Goal: Communication & Community: Answer question/provide support

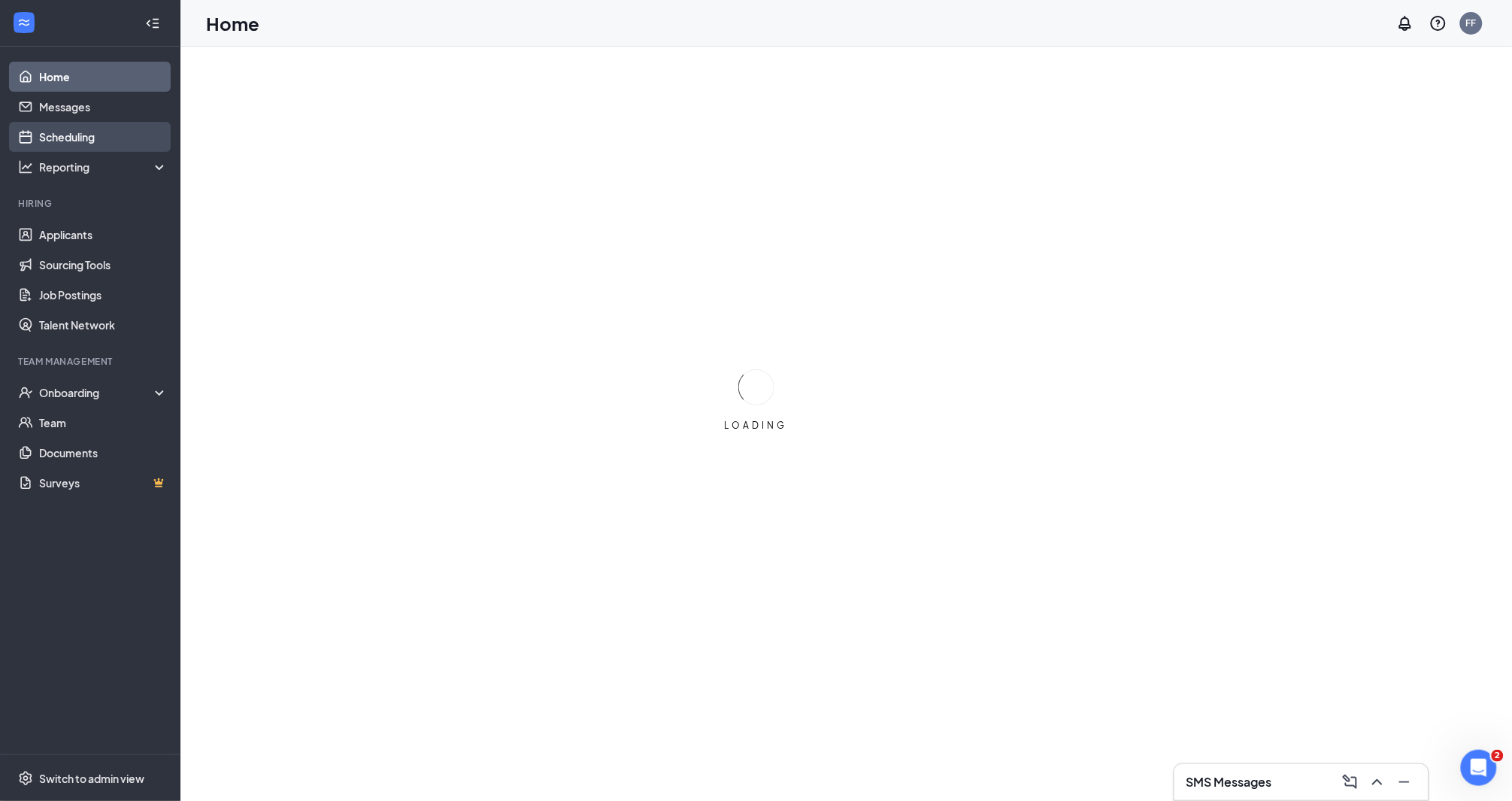
click at [96, 131] on link "Scheduling" at bounding box center [103, 137] width 129 height 30
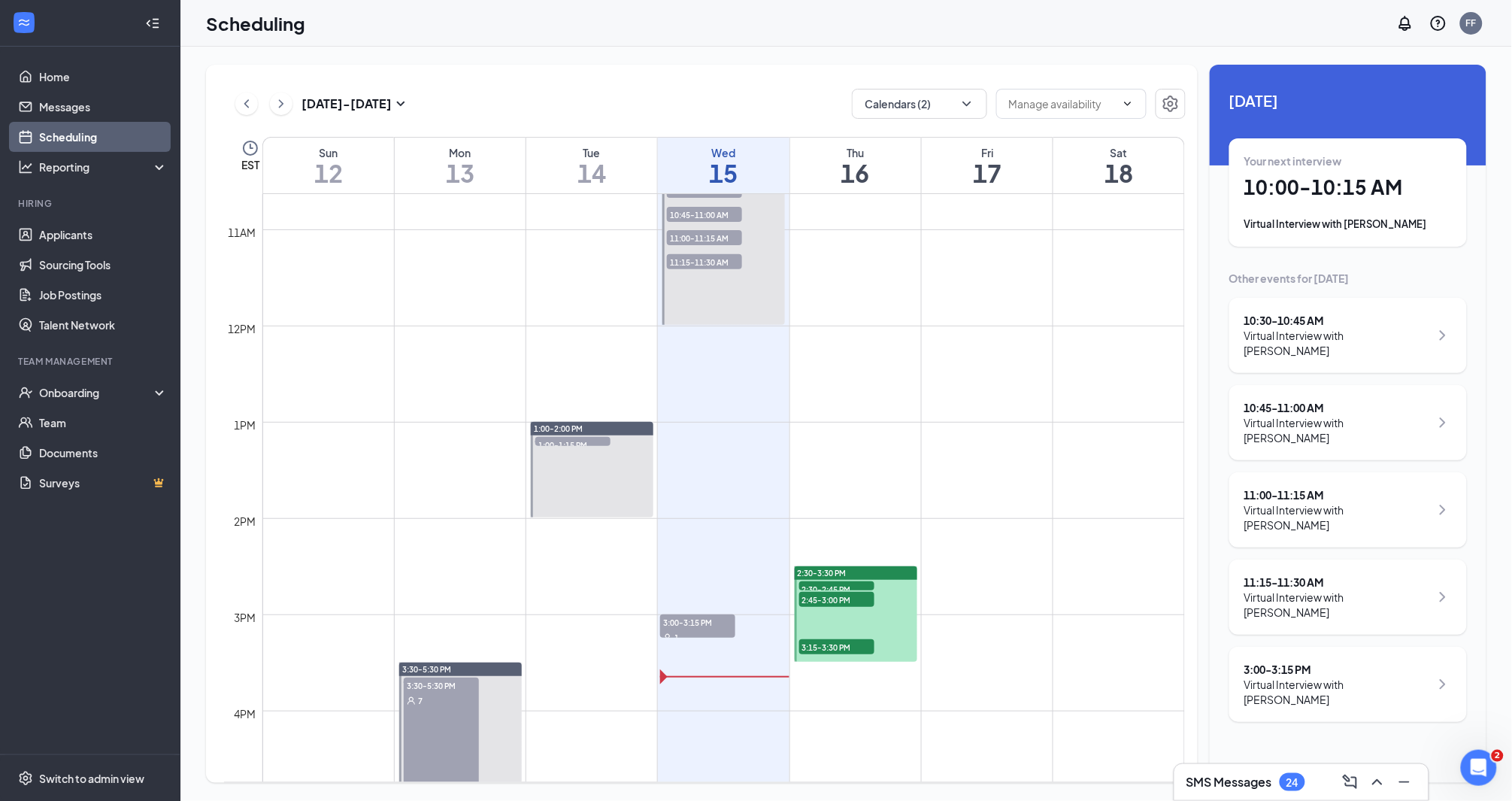
scroll to position [1219, 0]
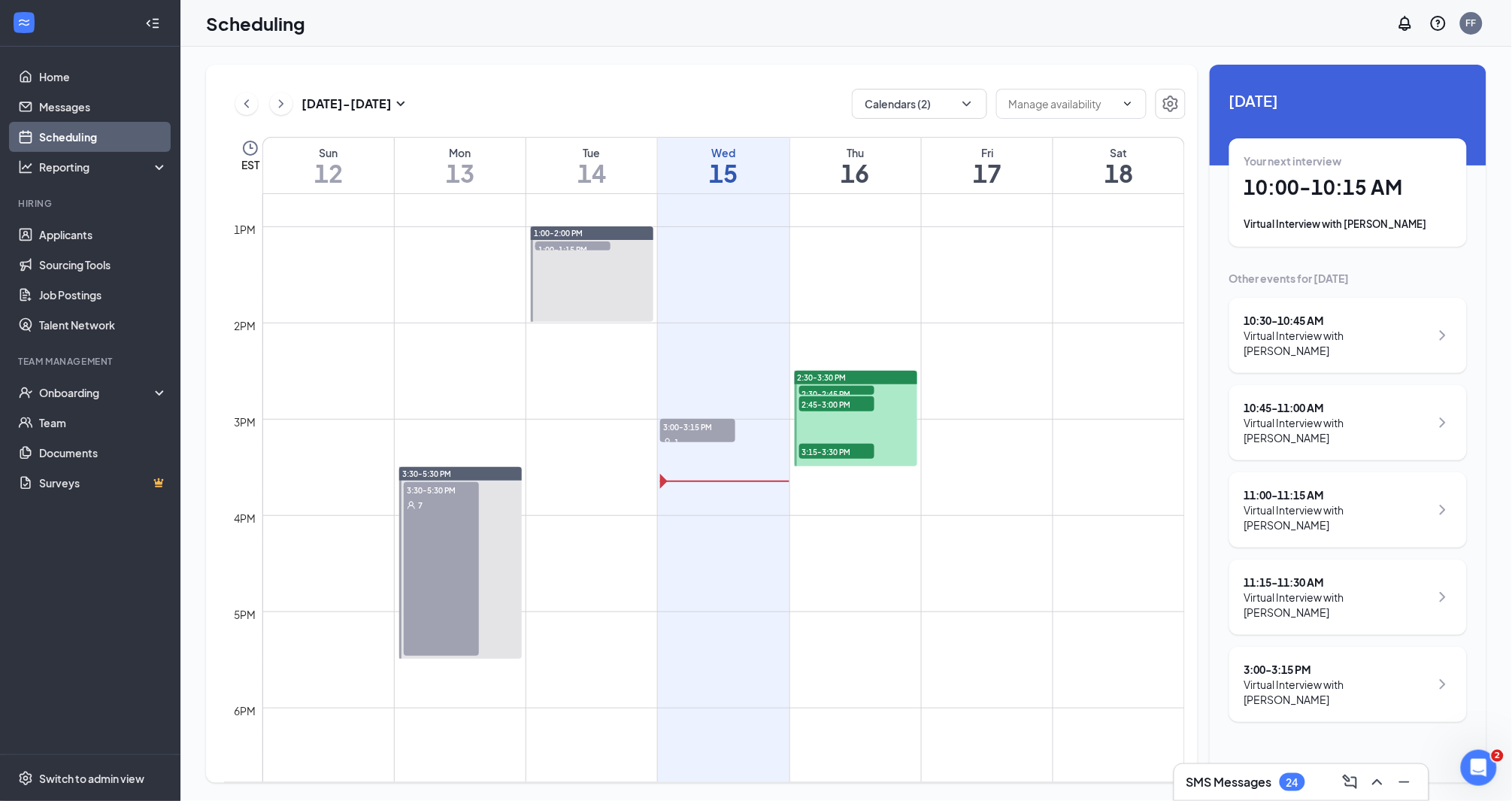
click at [714, 437] on div "1" at bounding box center [697, 441] width 75 height 15
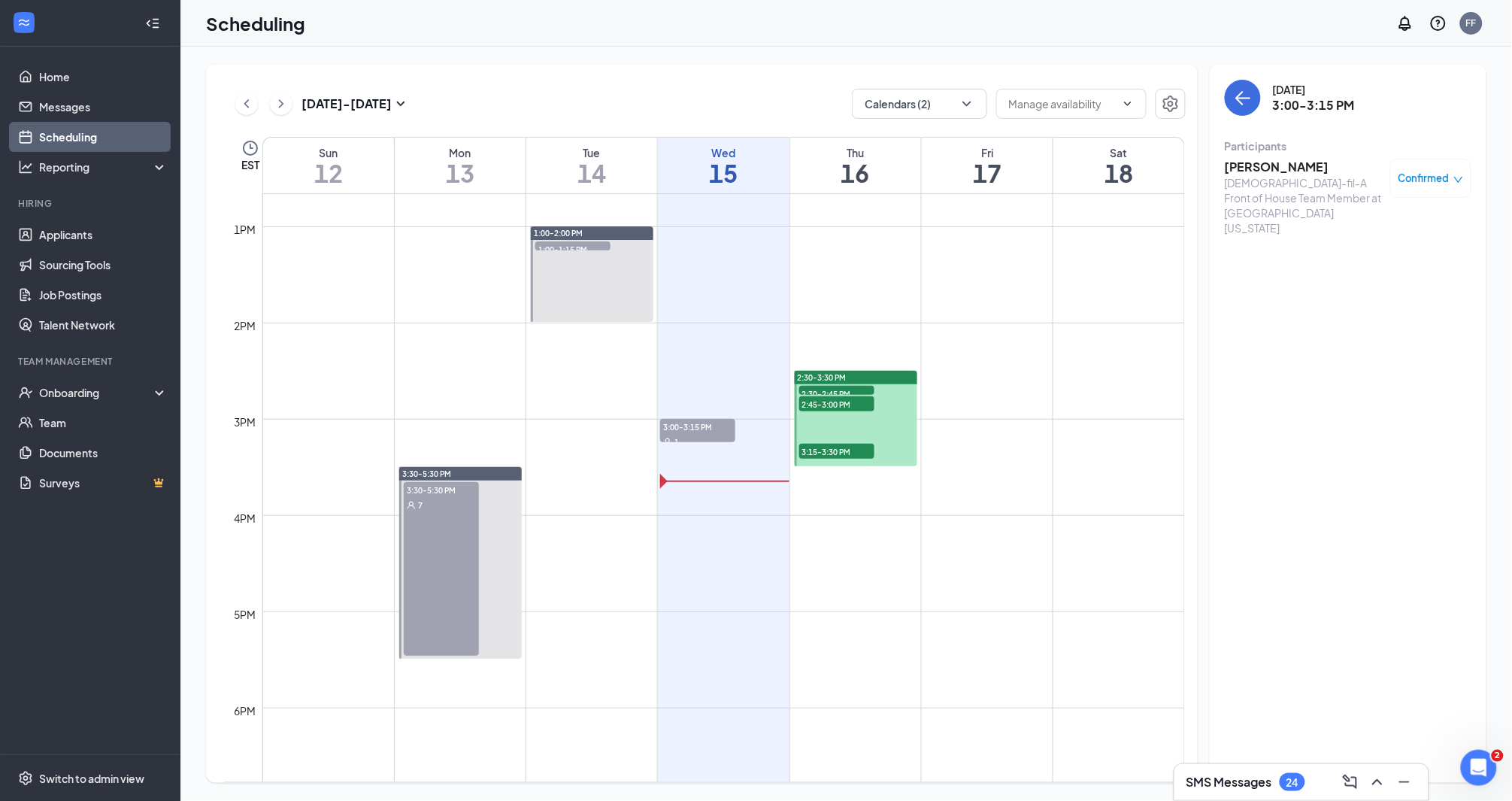
click at [1246, 168] on h3 "[PERSON_NAME]" at bounding box center [1304, 167] width 158 height 16
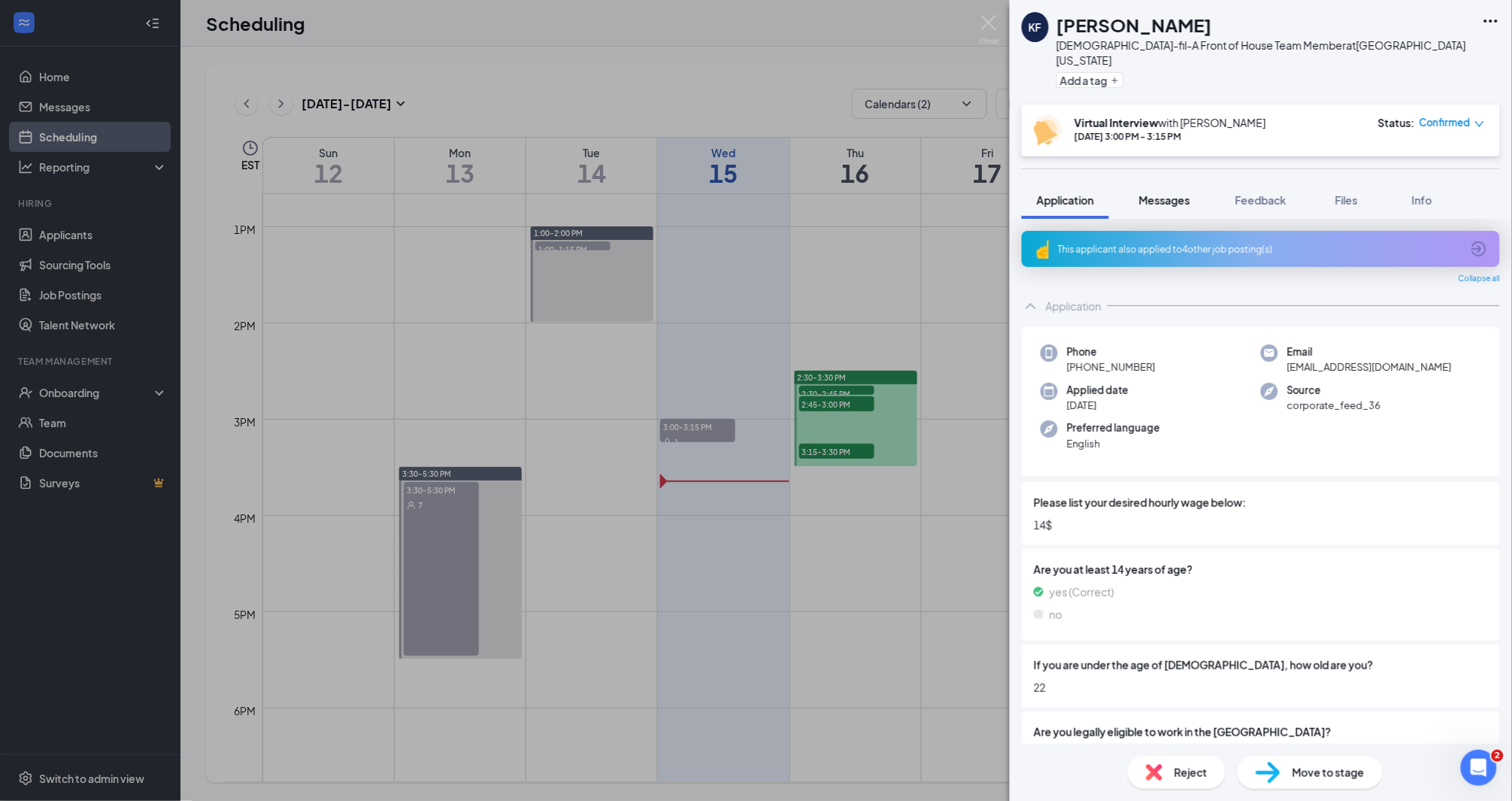
click at [1164, 196] on button "Messages" at bounding box center [1164, 200] width 82 height 38
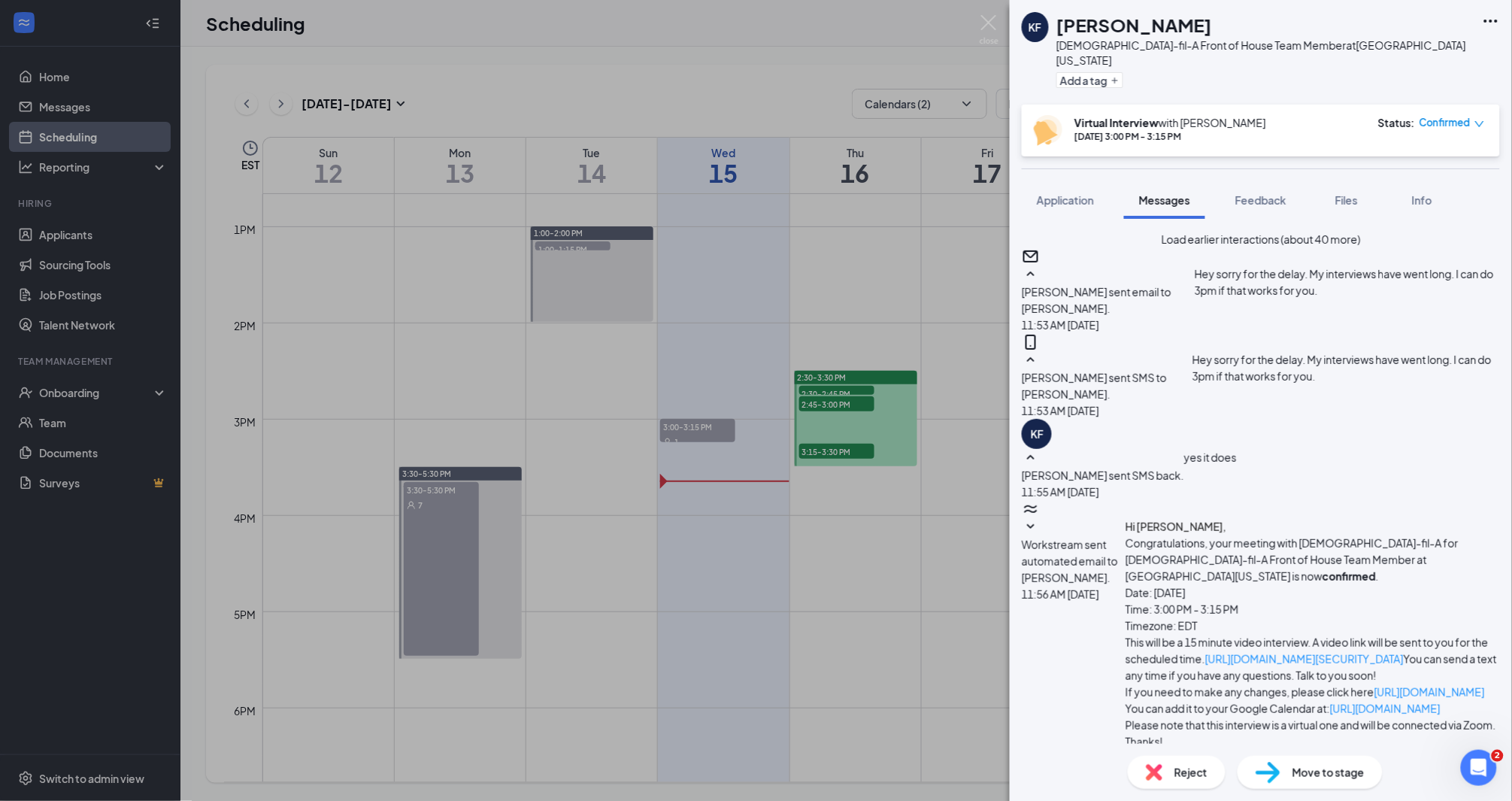
type textarea "N"
type textarea "I"
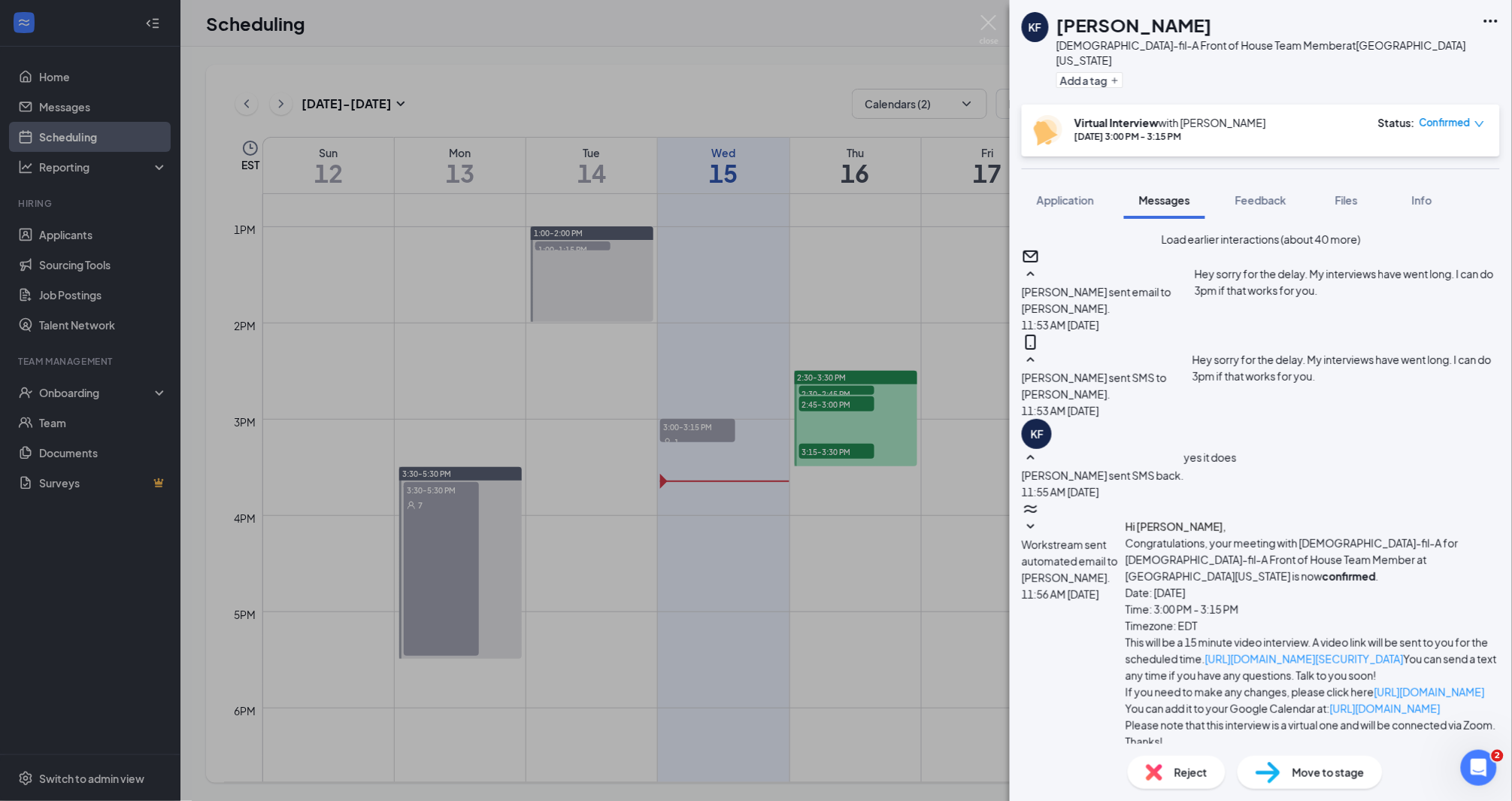
type textarea "L"
type textarea "Let me try again did you use the link in the email?"
checkbox input "true"
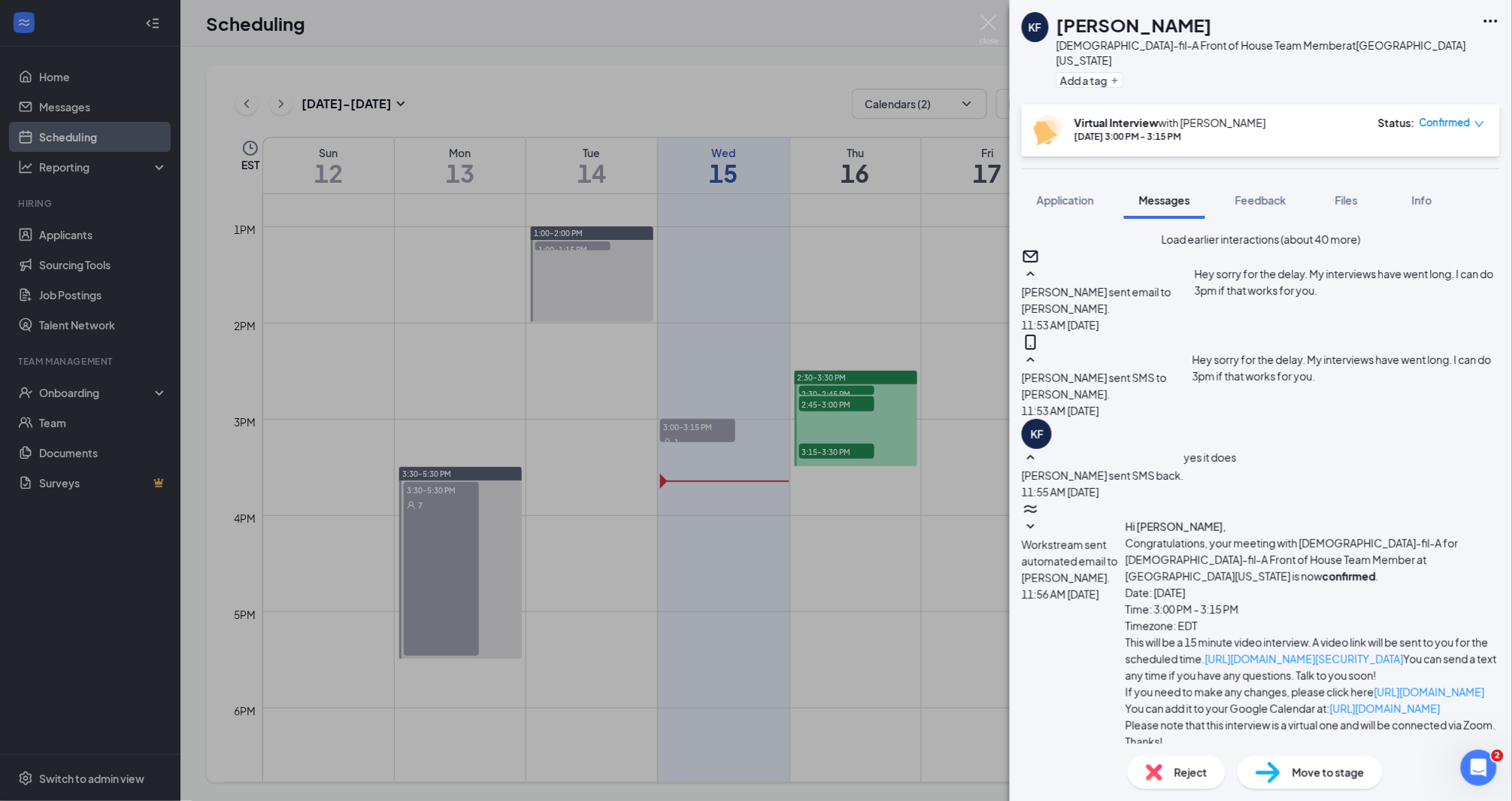
type textarea "i"
paste textarea "[URL][DOMAIN_NAME][SECURITY_DATA]"
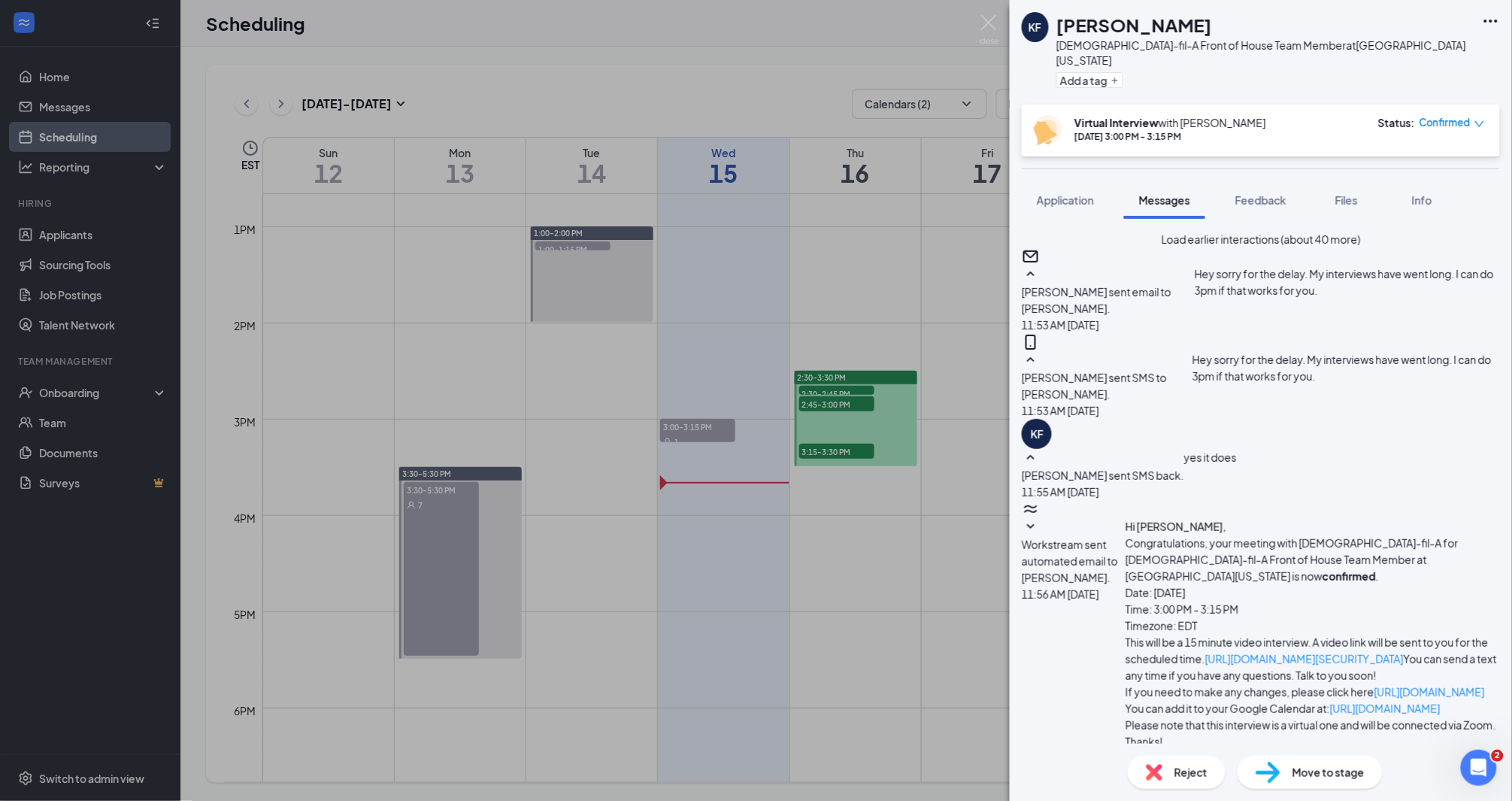
type textarea "Is it this link? [URL][DOMAIN_NAME][SECURITY_DATA]"
type textarea "I"
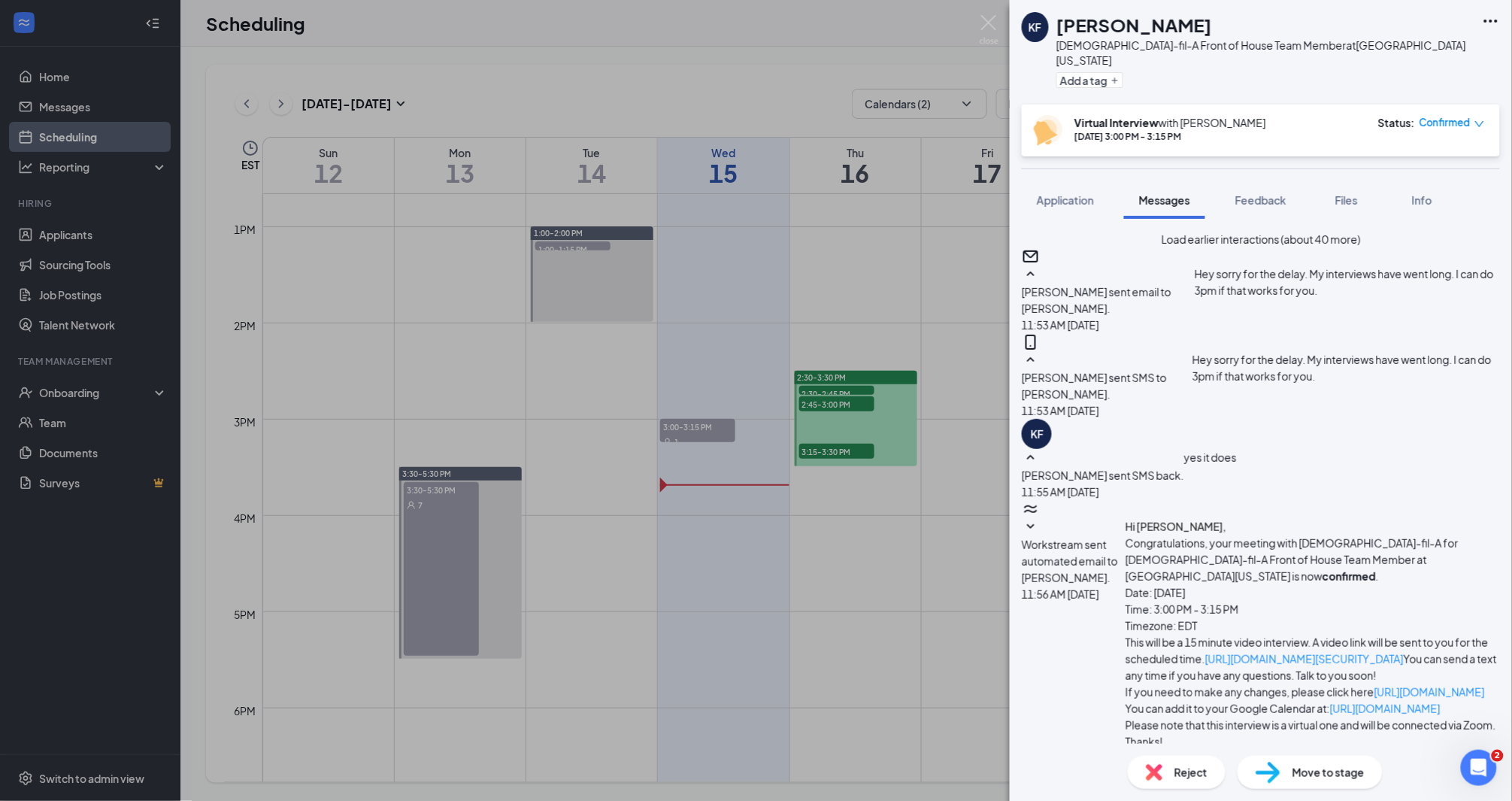
type textarea "It should take no more than 10 minutes. Do you have time after the event you ha…"
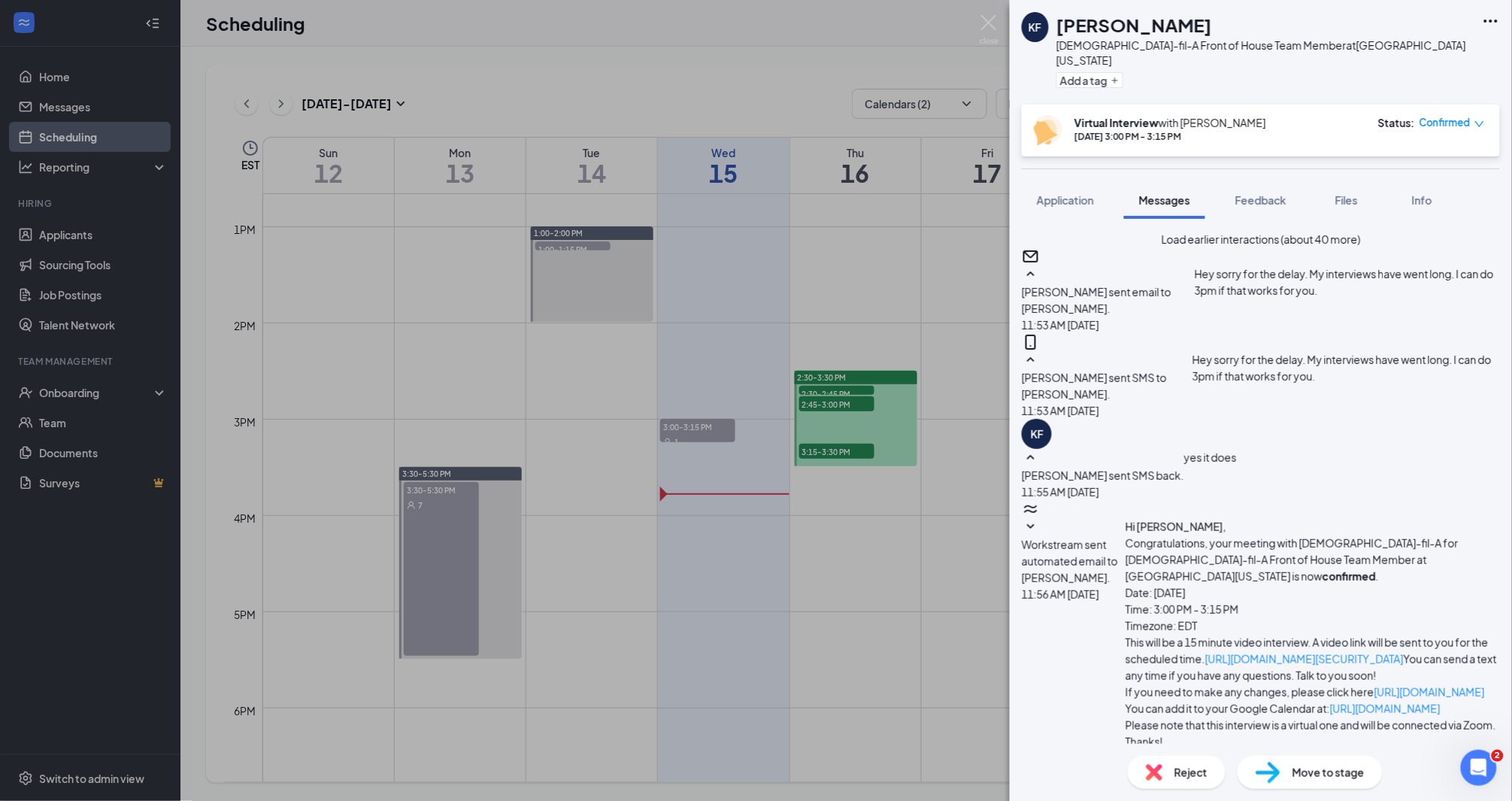
type textarea "4:40pm sounds good. Please let me know once you're in chic"
